Goal: Information Seeking & Learning: Learn about a topic

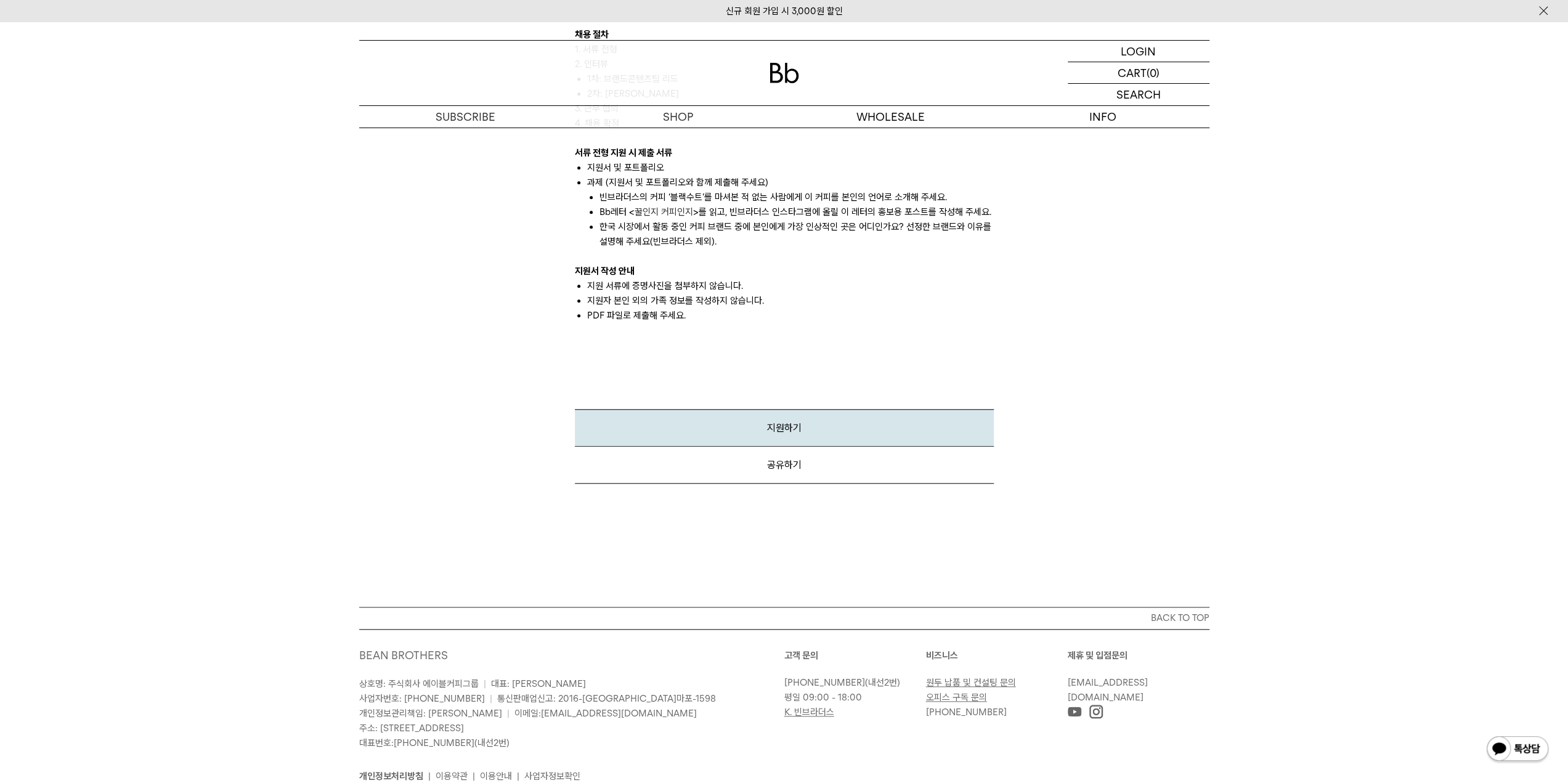
scroll to position [986, 0]
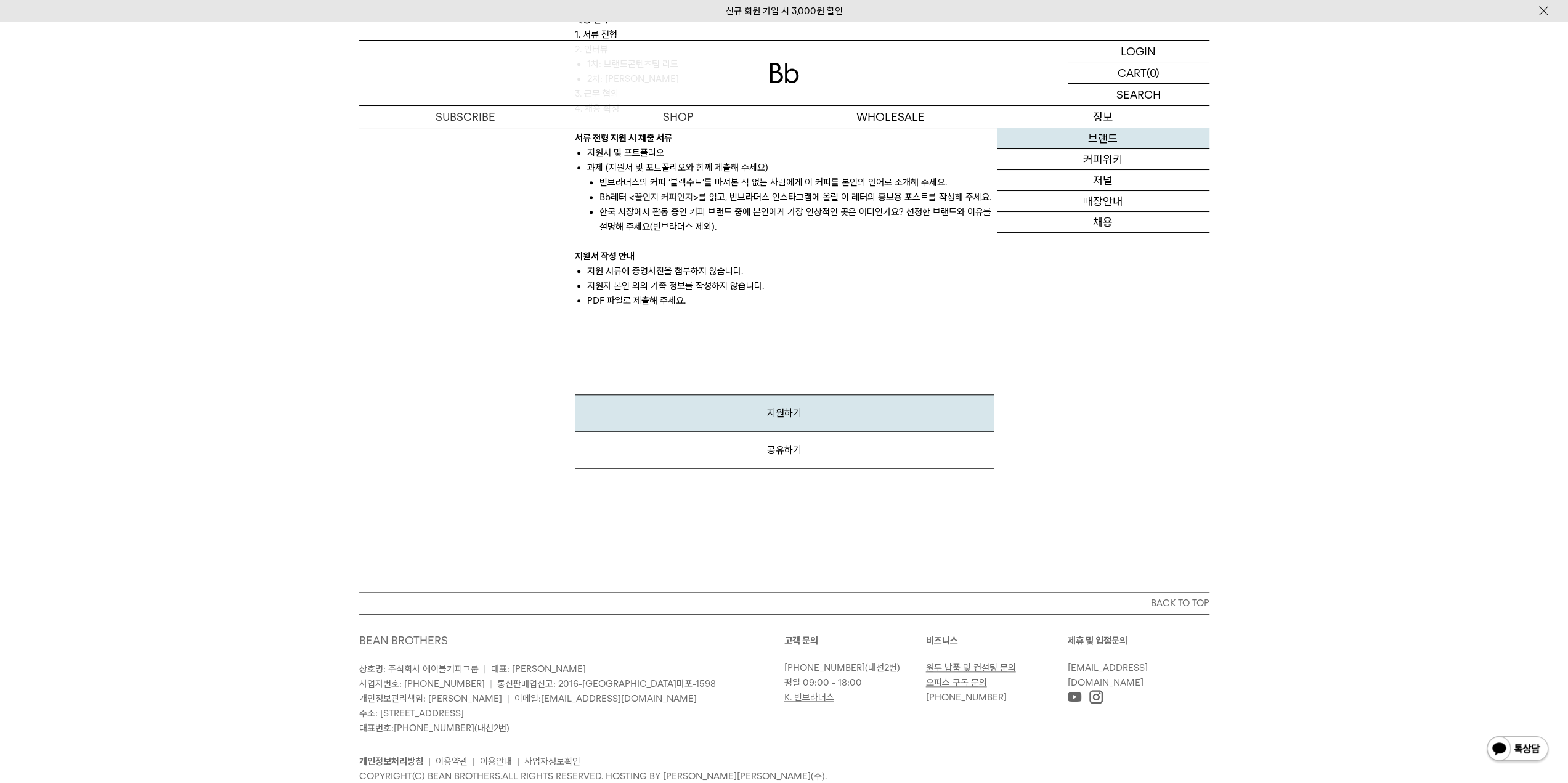
click at [1115, 144] on link "브랜드" at bounding box center [1103, 139] width 213 height 21
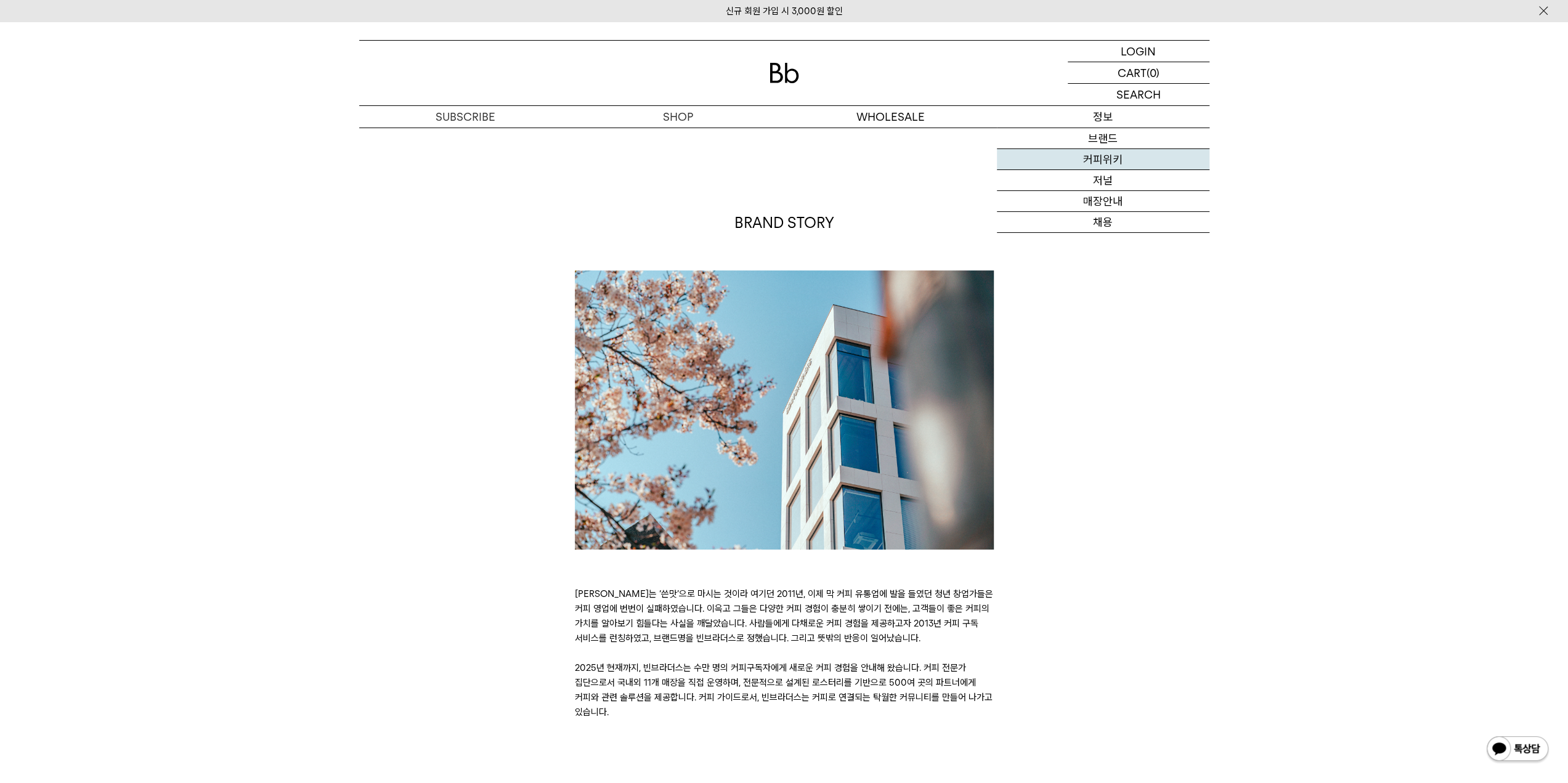
click at [1116, 156] on link "커피위키" at bounding box center [1103, 160] width 213 height 21
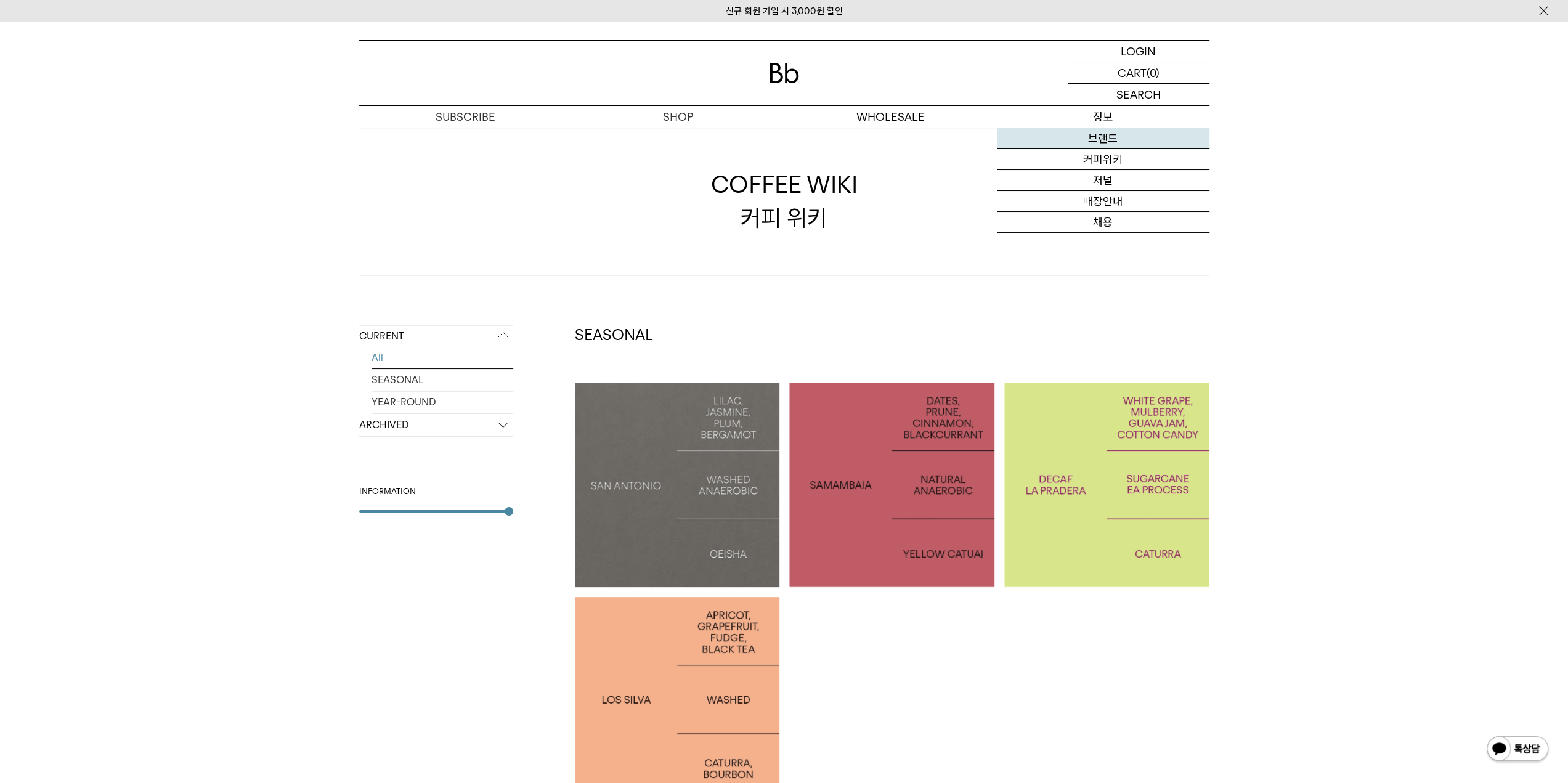
click at [1107, 145] on link "브랜드" at bounding box center [1103, 139] width 213 height 21
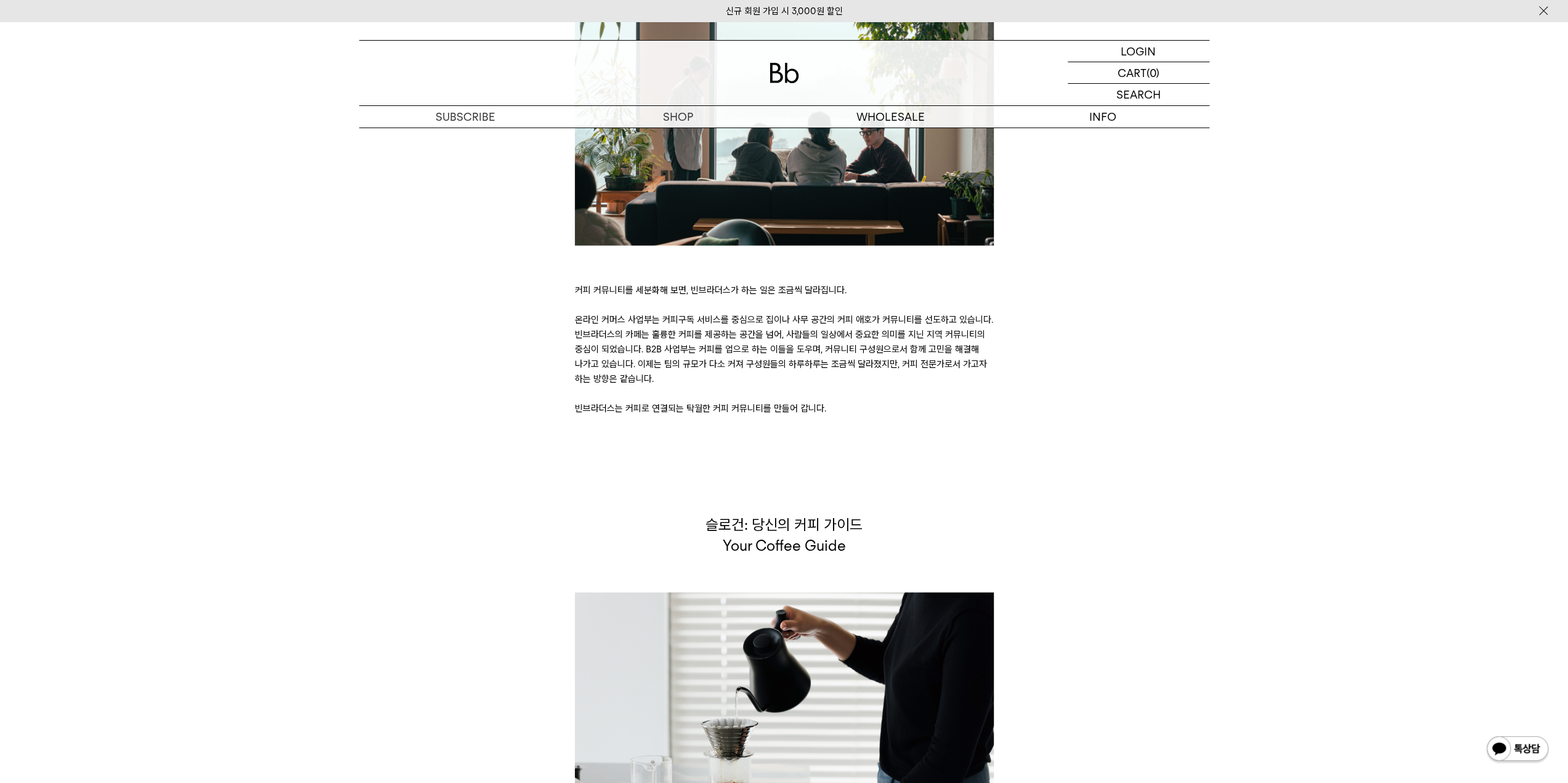
scroll to position [3080, 0]
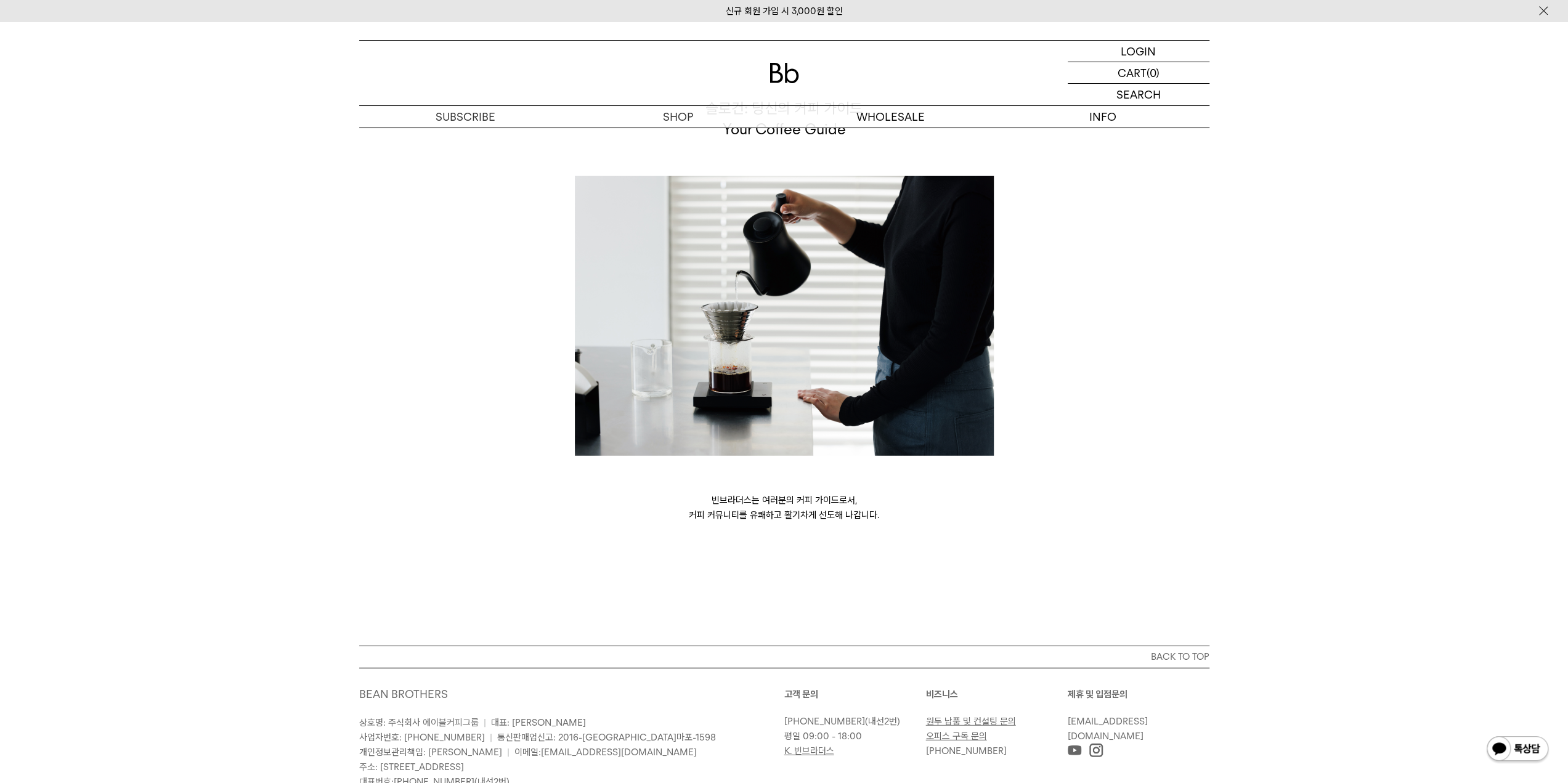
click at [397, 447] on div "슬로건: 당신의 커피 가이드 Your Coffee Guide 빈브라더스는 여러분의 커피 가이드로서, 커피 커뮤니티를 유쾌하고 활기차게 선도해 …" at bounding box center [784, 310] width 862 height 424
